Goal: Information Seeking & Learning: Learn about a topic

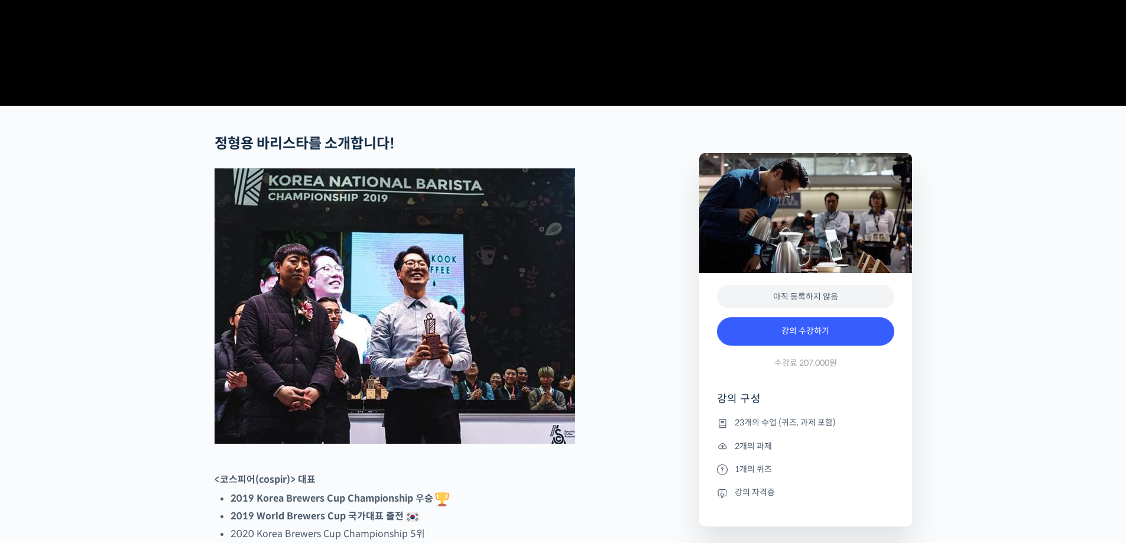
scroll to position [355, 0]
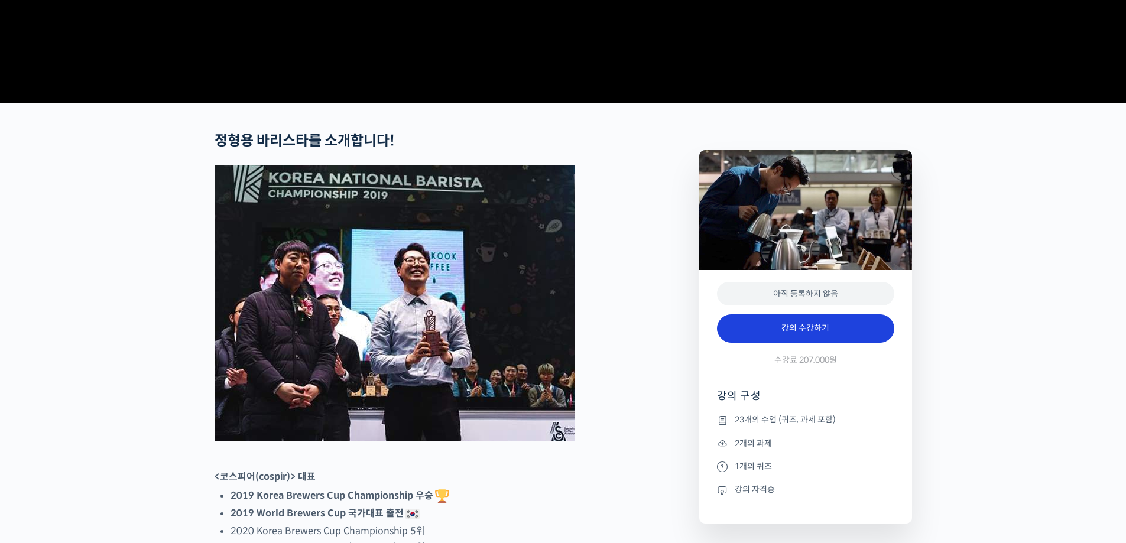
type input "lairac22@naver.com"
click at [803, 343] on link "강의 수강하기" at bounding box center [805, 328] width 177 height 28
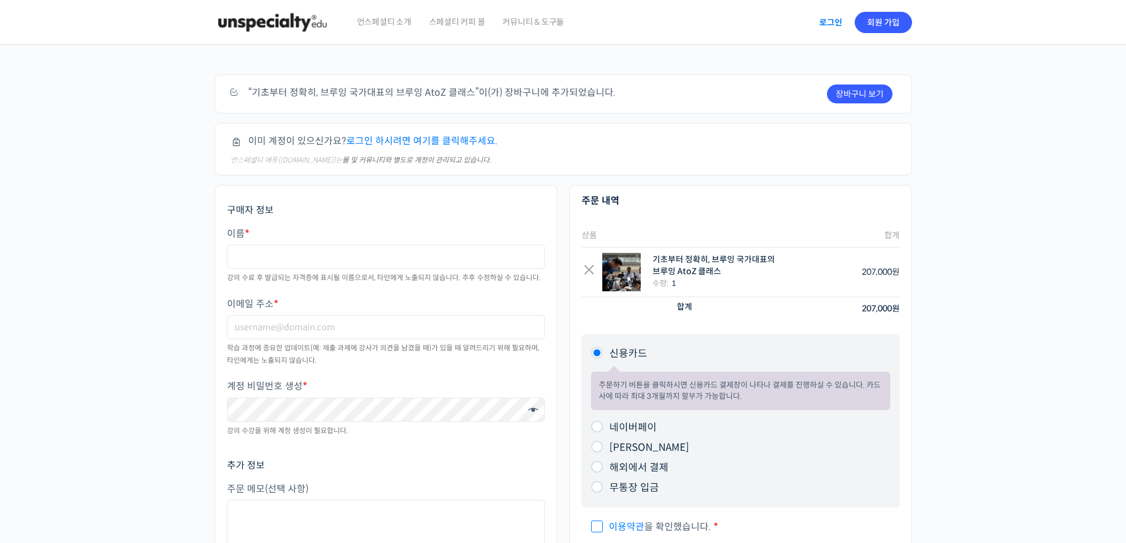
click at [828, 18] on link "로그인" at bounding box center [830, 22] width 37 height 27
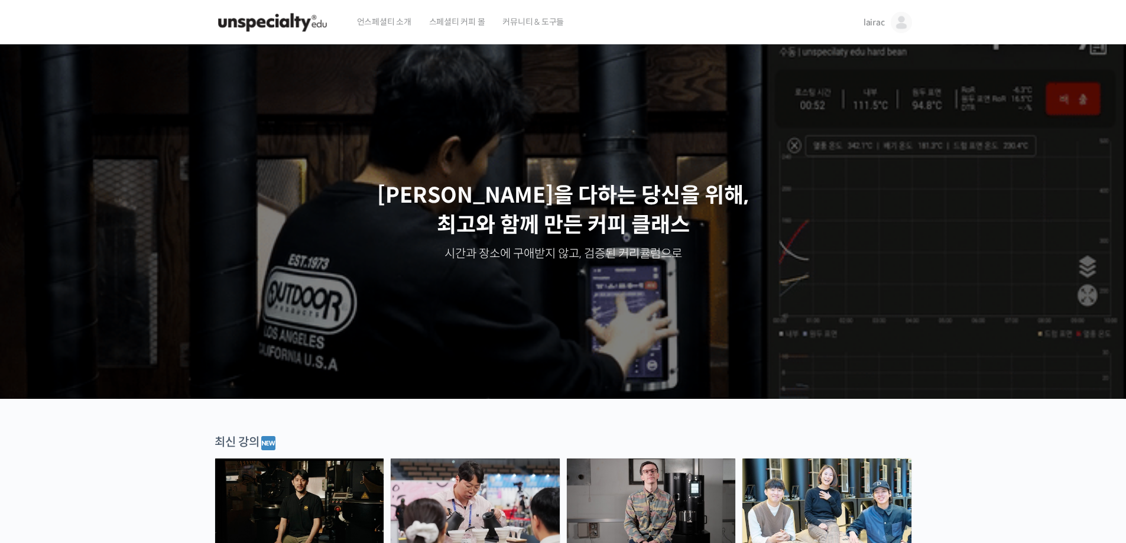
click at [883, 24] on span "lairac" at bounding box center [873, 22] width 21 height 11
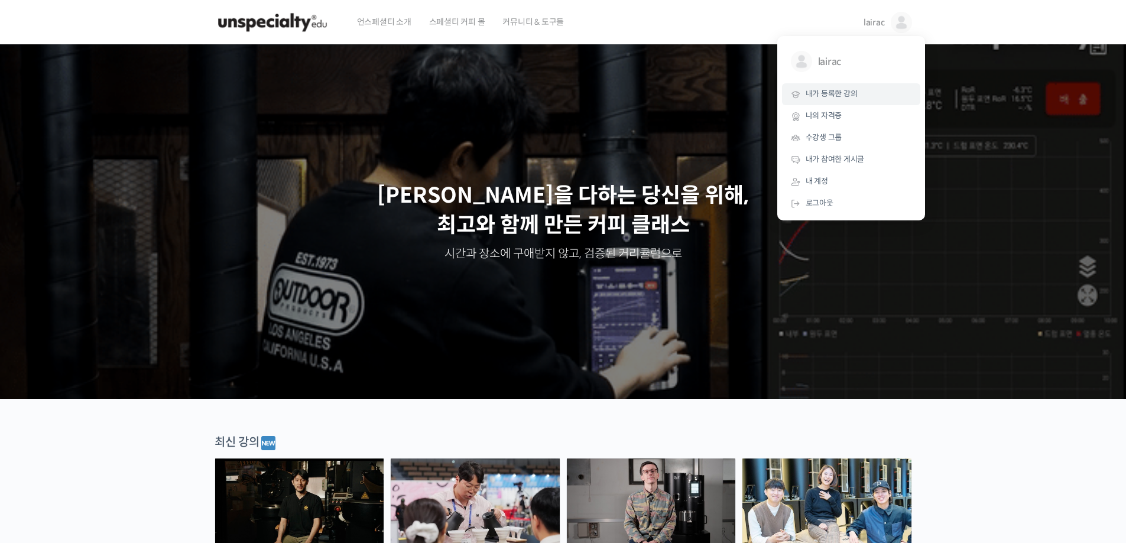
click at [830, 88] on link "내가 등록한 강의" at bounding box center [851, 94] width 138 height 22
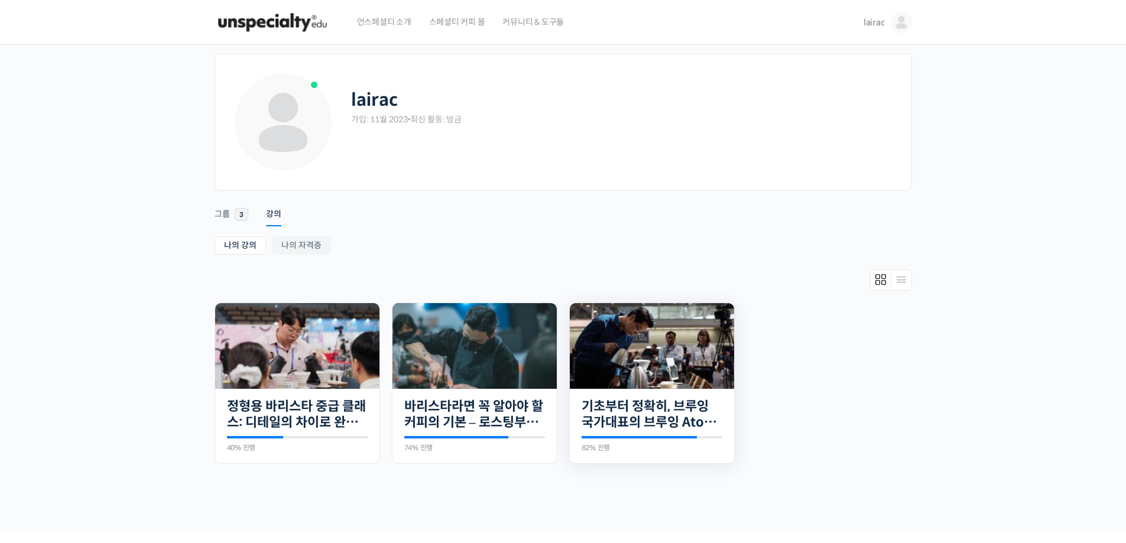
click at [639, 348] on img at bounding box center [652, 346] width 164 height 86
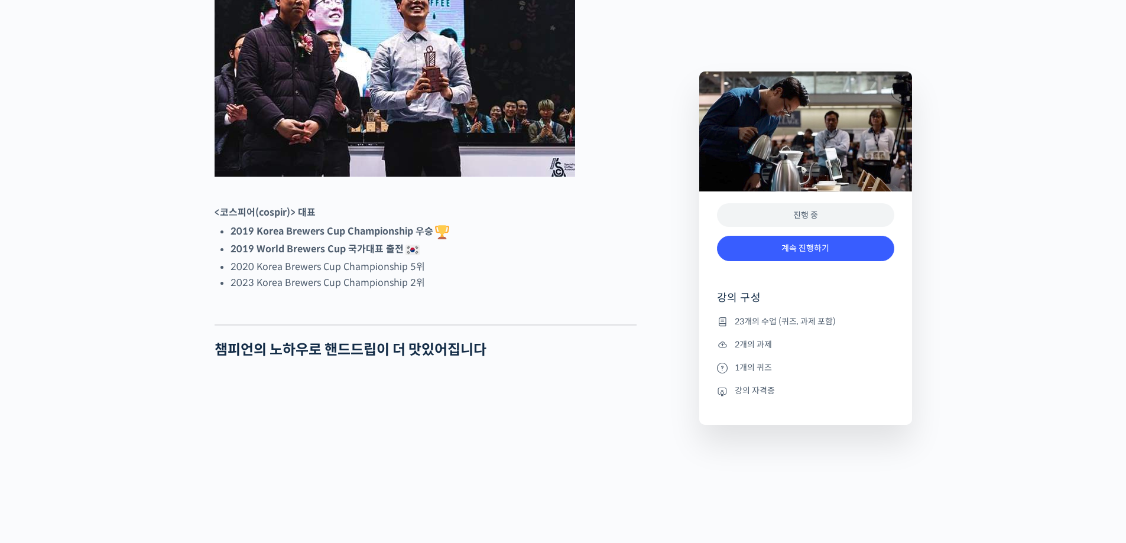
scroll to position [650, 0]
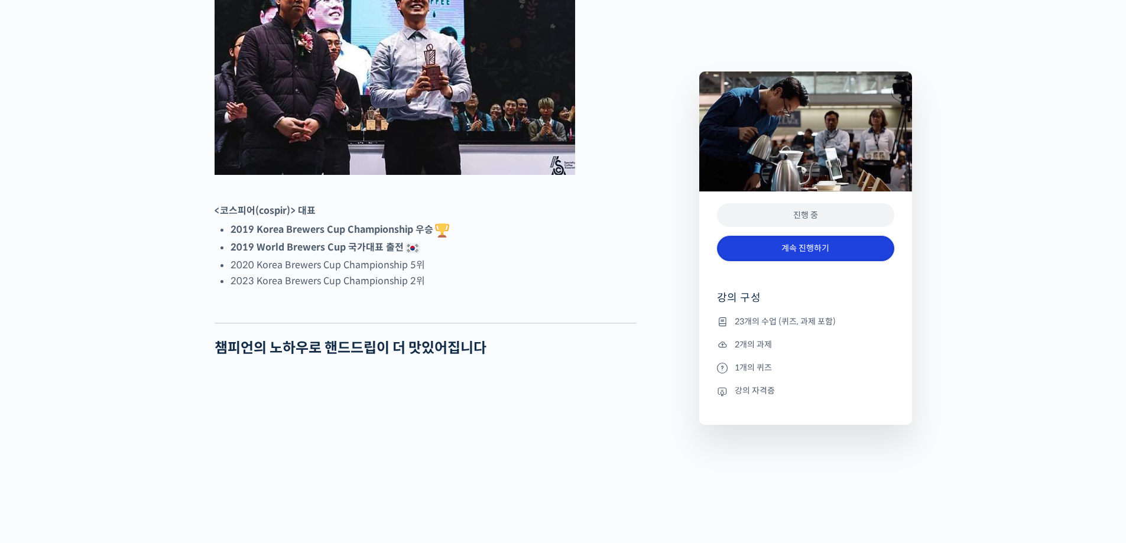
click at [814, 249] on link "계속 진행하기" at bounding box center [805, 248] width 177 height 25
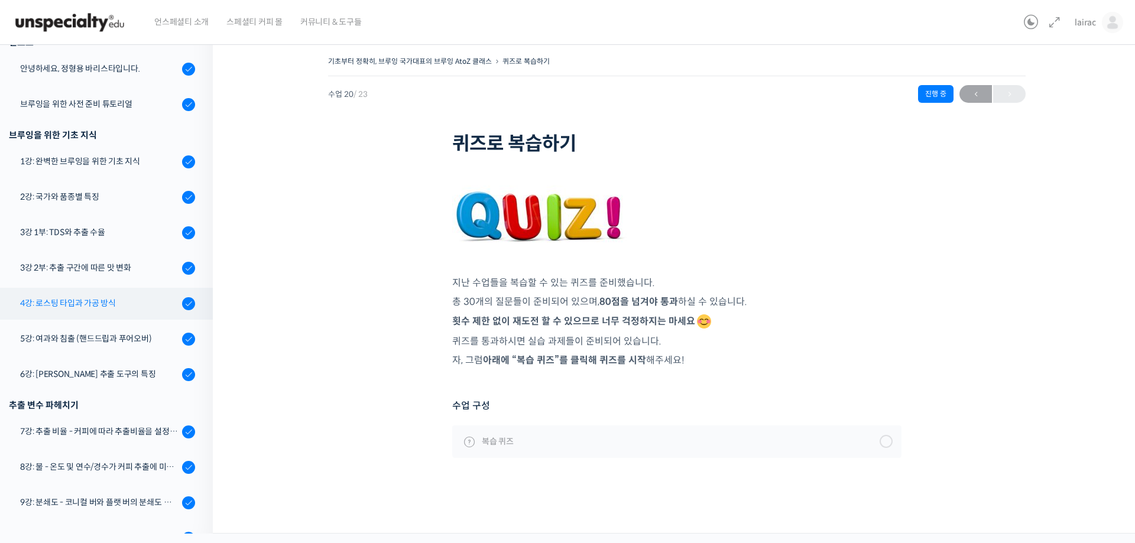
scroll to position [189, 0]
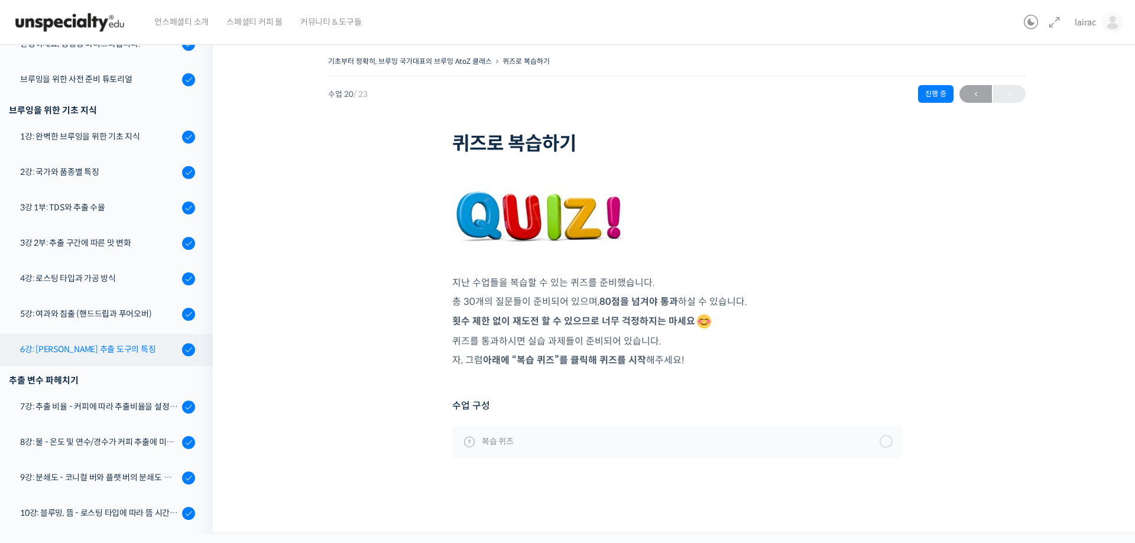
click at [116, 352] on div "6강: [PERSON_NAME] 추출 도구의 특징" at bounding box center [99, 349] width 158 height 13
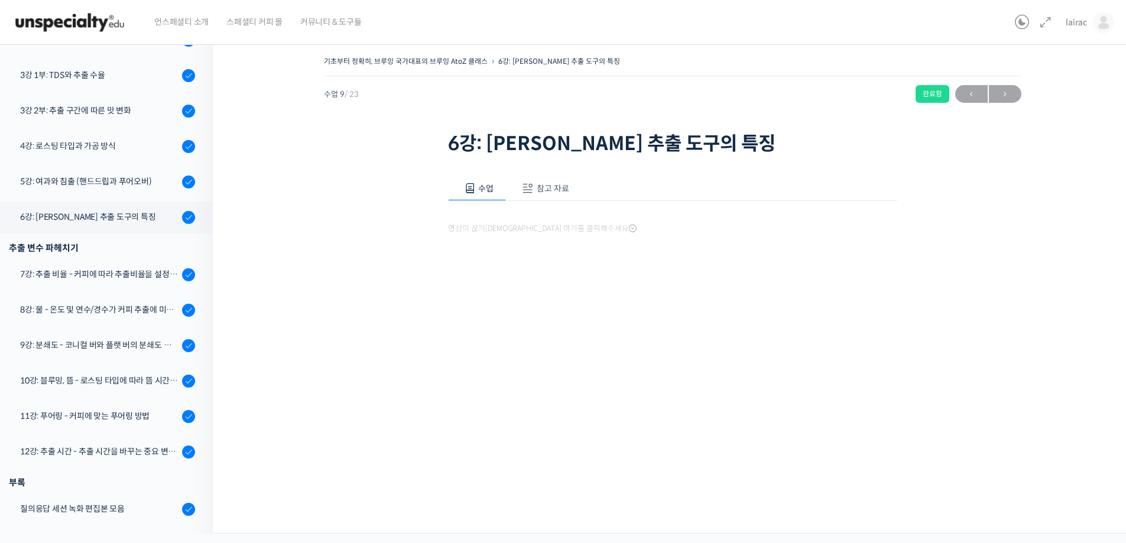
scroll to position [478, 0]
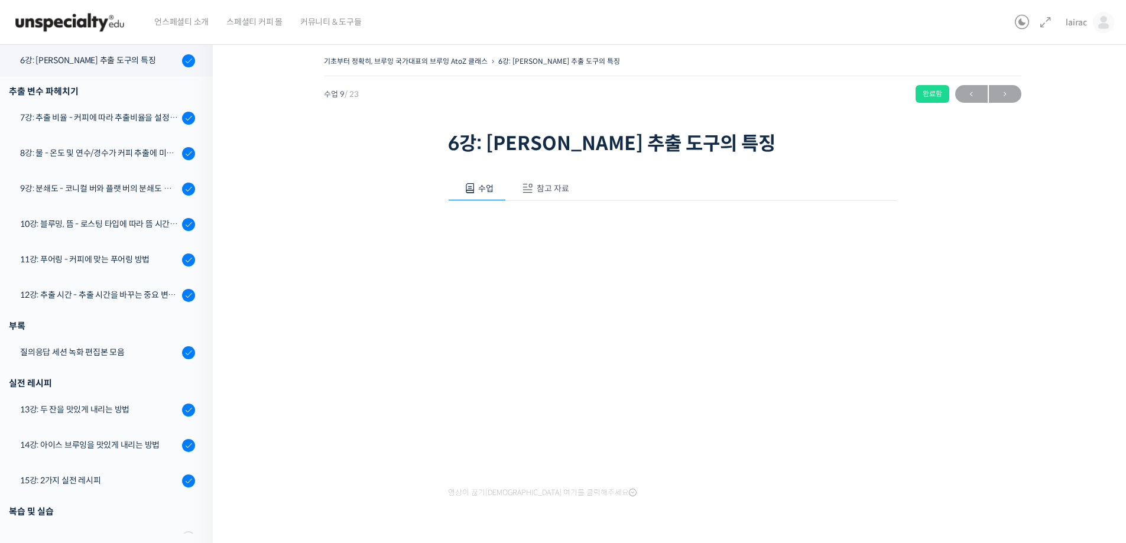
click at [974, 262] on div "기초부터 정확히, 브루잉 국가대표의 브루잉 AtoZ 클래스 6강: 브루잉 추출 도구의 특징 완료함 수업 9 / 23 완료함 ← 이전 다음 → …" at bounding box center [672, 304] width 801 height 502
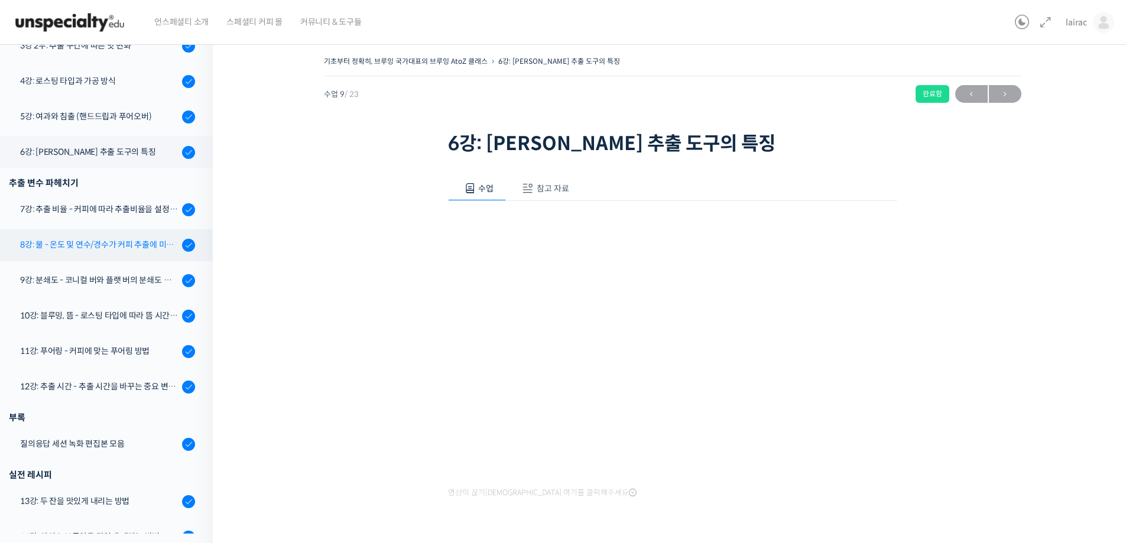
scroll to position [360, 0]
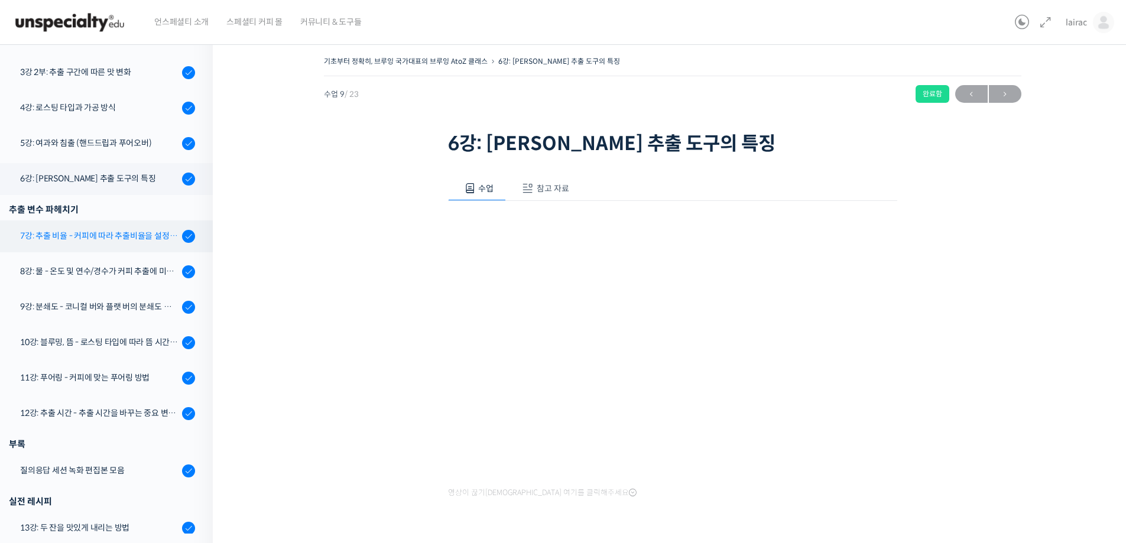
click at [84, 242] on div "7강: 추출 비율 - 커피에 따라 추출비율을 설정하는 방법" at bounding box center [99, 235] width 158 height 13
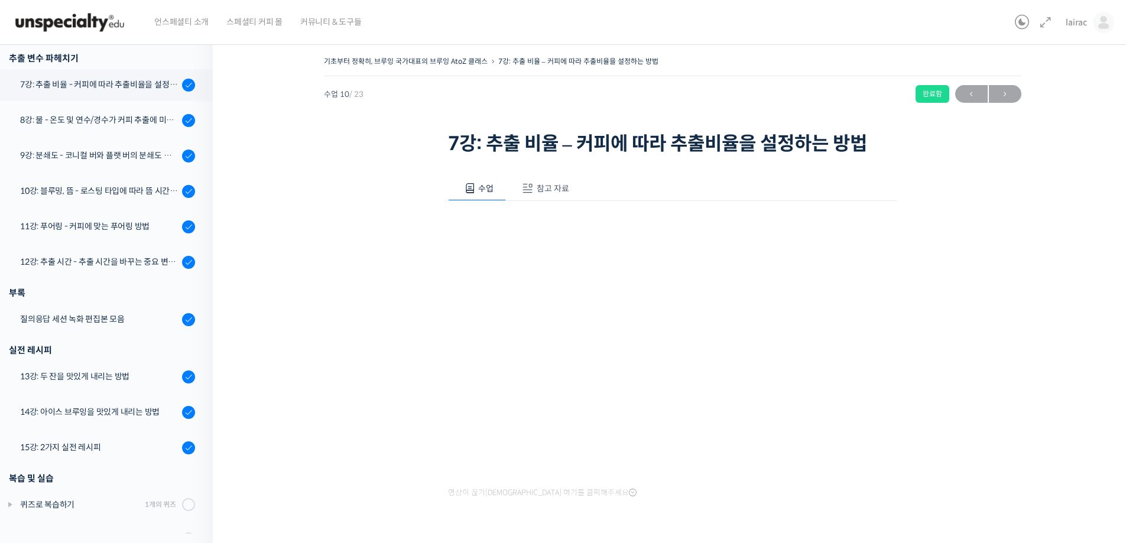
scroll to position [514, 0]
